Goal: Share content

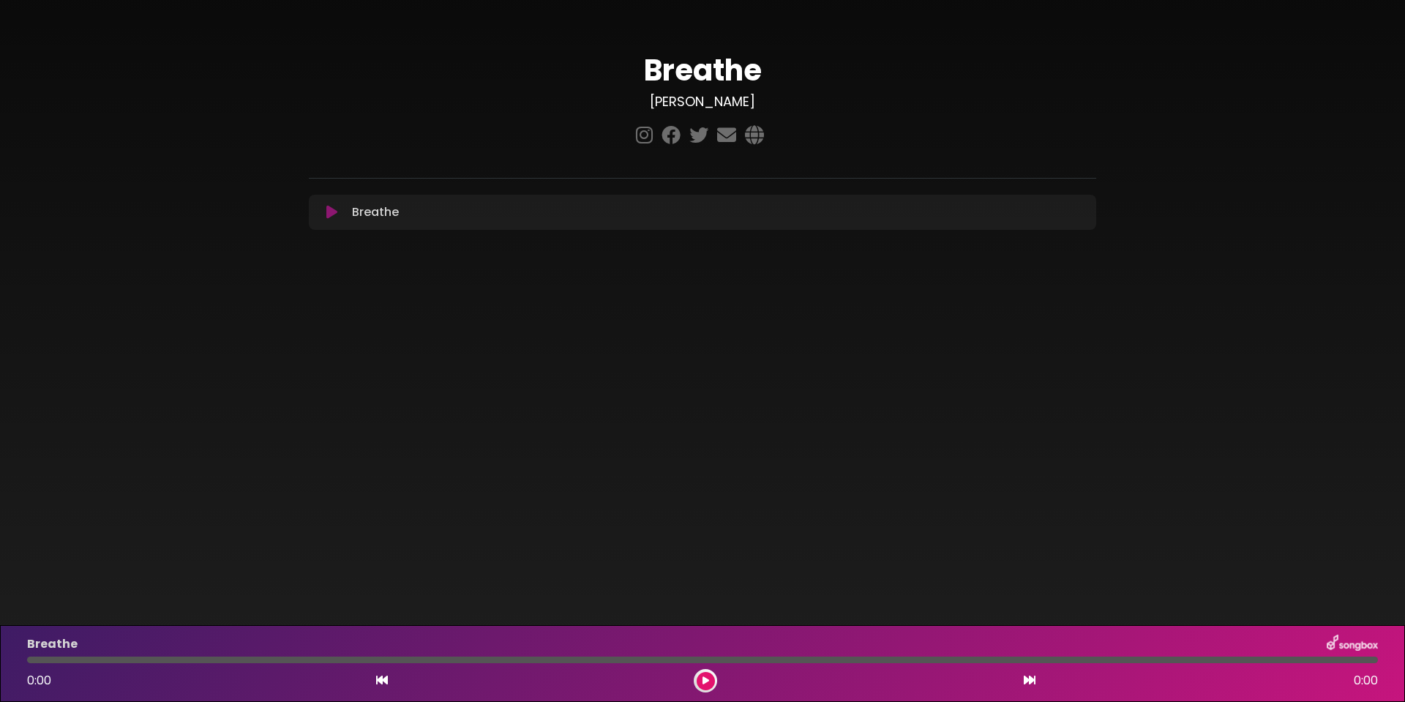
click at [332, 215] on icon at bounding box center [331, 212] width 11 height 15
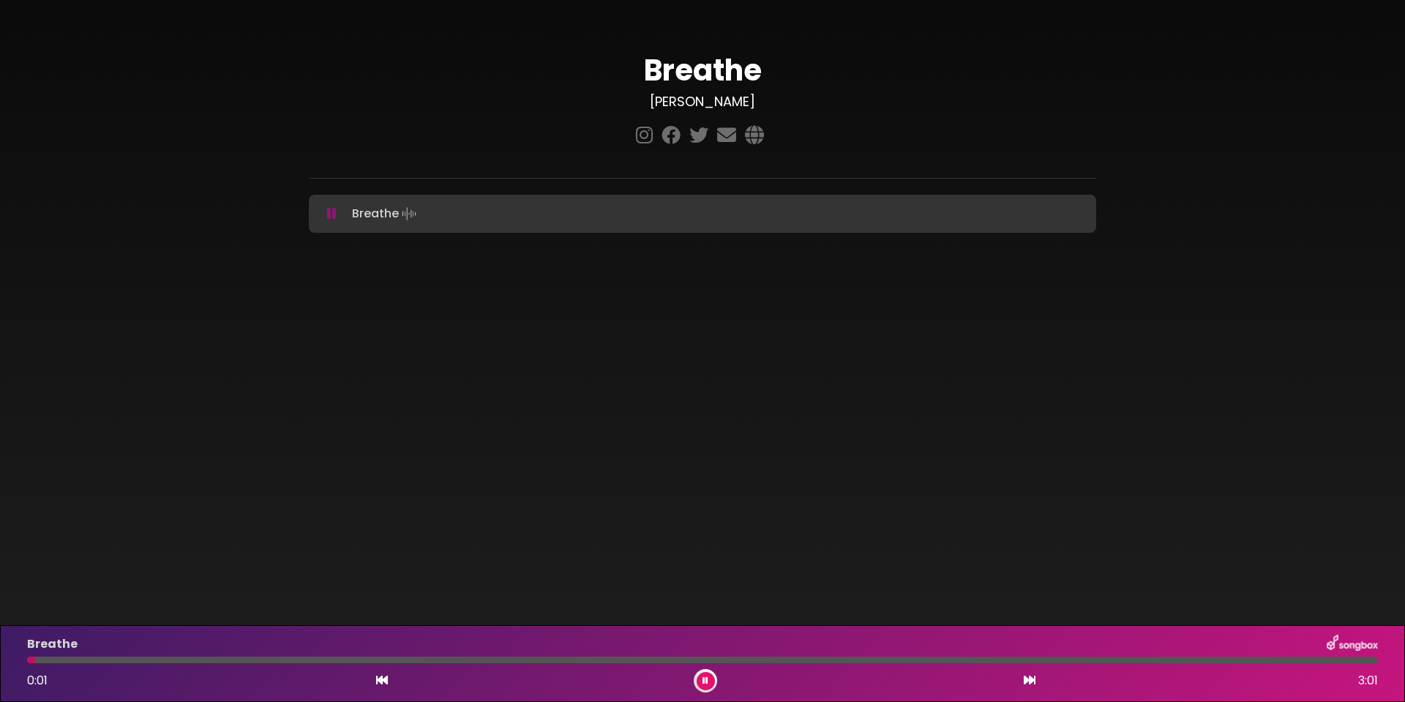
click at [176, 661] on div at bounding box center [702, 659] width 1351 height 7
drag, startPoint x: 446, startPoint y: 658, endPoint x: 452, endPoint y: 663, distance: 7.8
click at [446, 658] on div at bounding box center [702, 659] width 1351 height 7
click at [492, 658] on div at bounding box center [702, 659] width 1351 height 7
drag, startPoint x: 669, startPoint y: 660, endPoint x: 800, endPoint y: 667, distance: 131.2
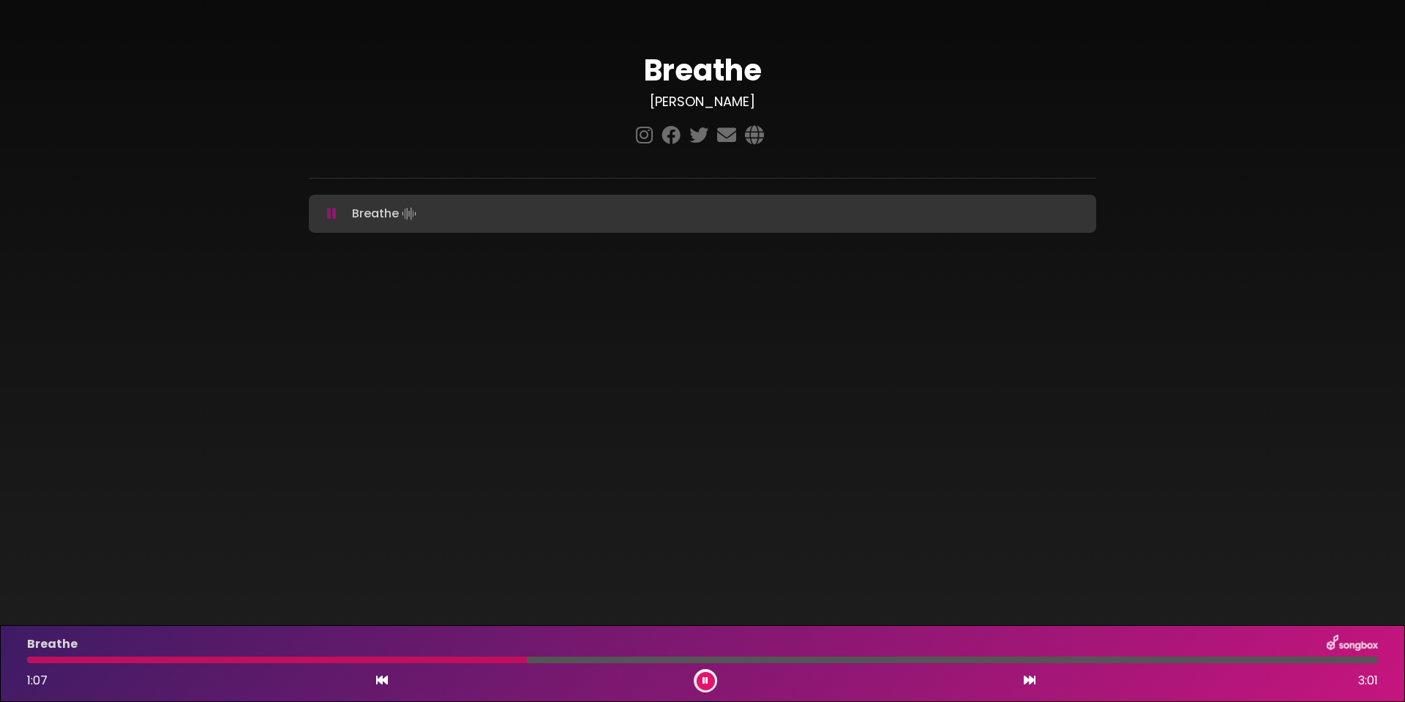
click at [672, 660] on div at bounding box center [702, 659] width 1351 height 7
click at [894, 669] on div "1:26 3:01" at bounding box center [702, 680] width 1368 height 23
click at [915, 656] on div at bounding box center [702, 659] width 1351 height 7
click at [1138, 662] on div at bounding box center [702, 659] width 1351 height 7
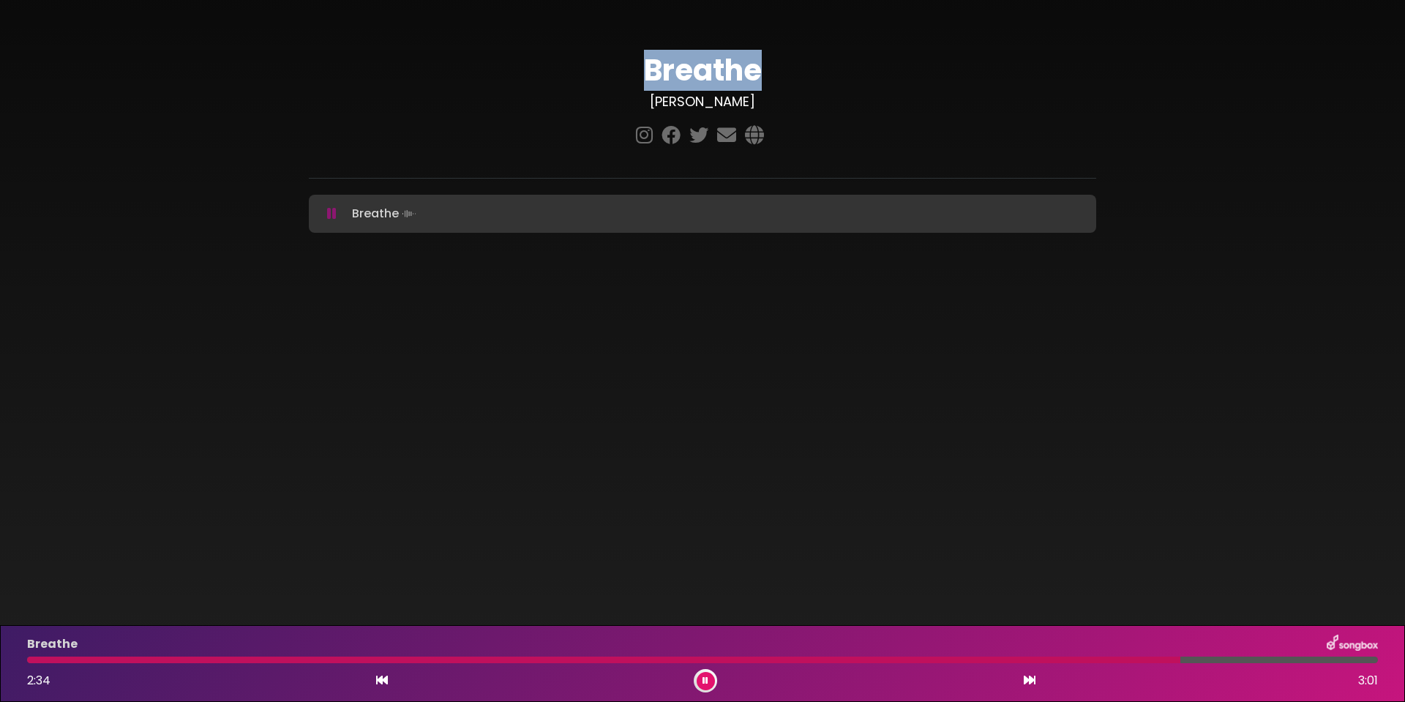
drag, startPoint x: 760, startPoint y: 69, endPoint x: 644, endPoint y: 68, distance: 116.4
click at [644, 68] on h1 "Breathe" at bounding box center [702, 70] width 787 height 35
copy h1 "Breathe"
drag, startPoint x: 739, startPoint y: 100, endPoint x: 668, endPoint y: 100, distance: 71.0
click at [668, 100] on h3 "[PERSON_NAME]" at bounding box center [702, 102] width 787 height 16
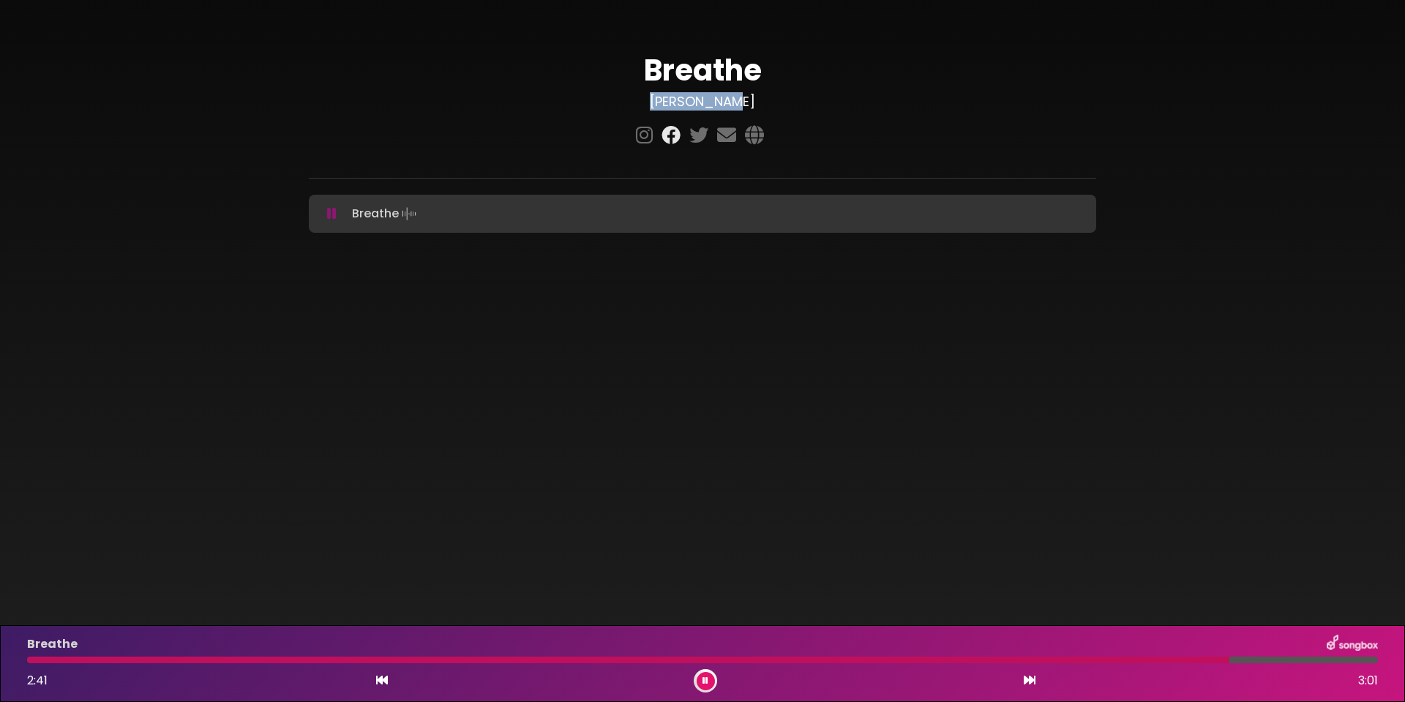
copy h3 "[PERSON_NAME]"
click at [753, 137] on icon at bounding box center [754, 134] width 25 height 19
click at [645, 138] on icon at bounding box center [644, 134] width 23 height 19
